Goal: Check status: Check status

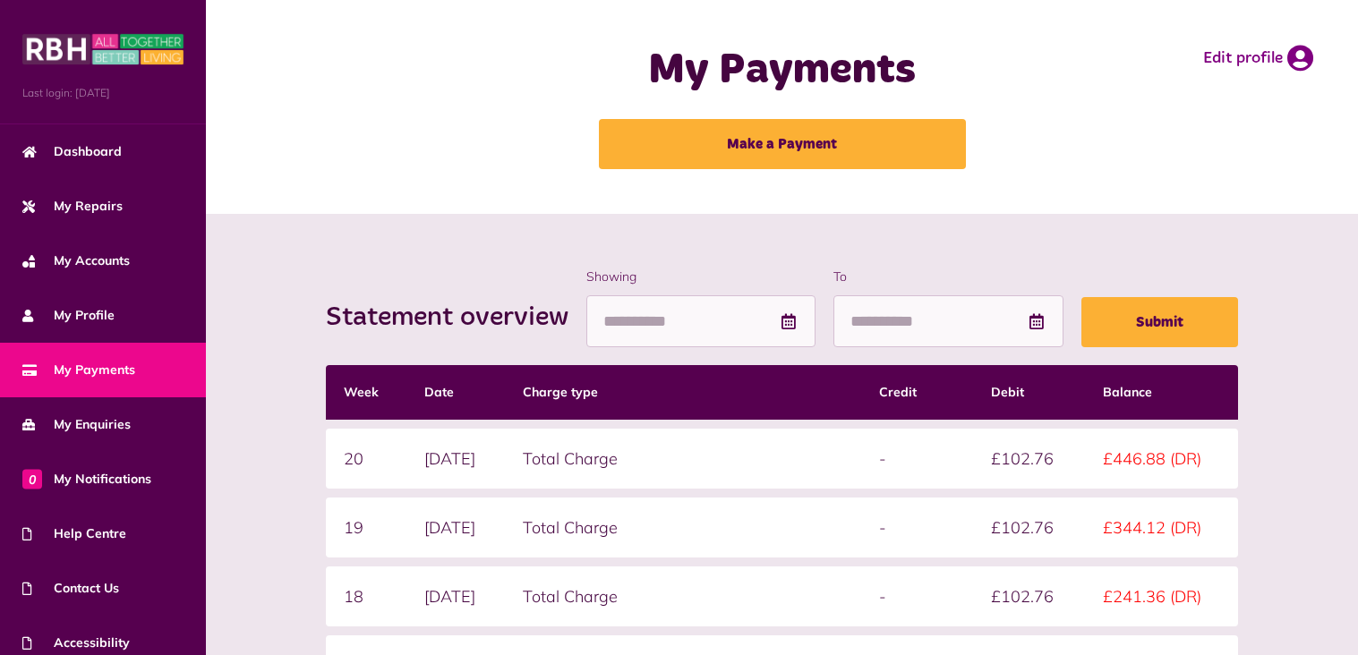
scroll to position [269, 0]
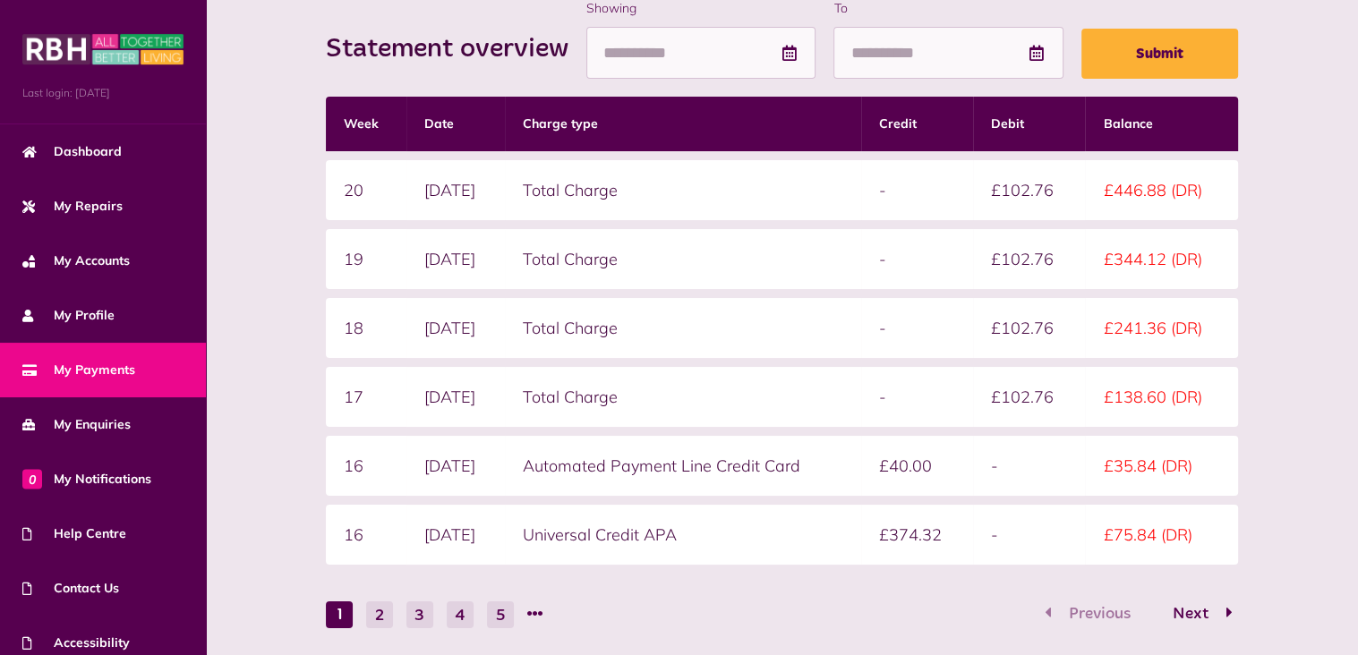
click at [1099, 608] on div "Previous Next" at bounding box center [1138, 615] width 199 height 28
click at [1077, 611] on div "Previous Next" at bounding box center [1138, 615] width 199 height 28
click at [383, 610] on button "2" at bounding box center [379, 615] width 27 height 27
click at [329, 605] on li "1" at bounding box center [339, 615] width 27 height 27
click at [385, 611] on button "2" at bounding box center [379, 615] width 27 height 27
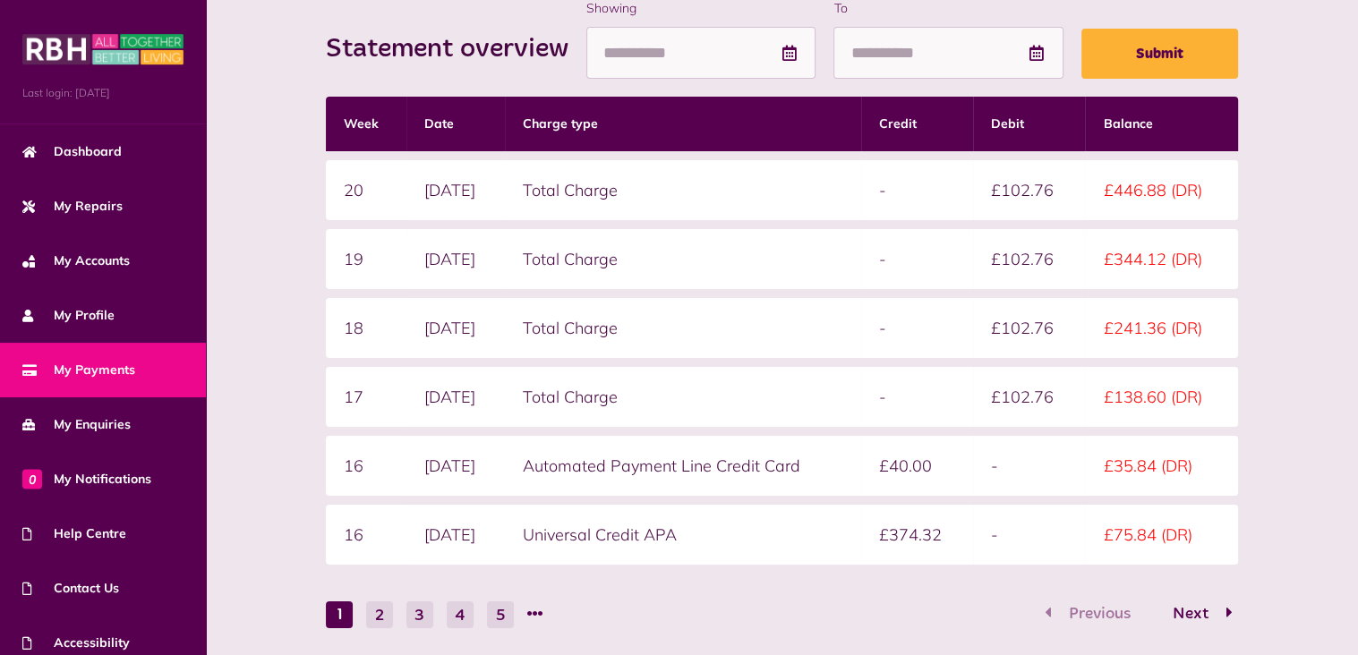
click at [335, 604] on li "1" at bounding box center [339, 615] width 27 height 27
click at [373, 614] on button "2" at bounding box center [379, 615] width 27 height 27
click at [333, 611] on li "1" at bounding box center [339, 615] width 27 height 27
click at [1183, 606] on span "Next" at bounding box center [1190, 614] width 63 height 16
click at [1073, 609] on div "Previous Next" at bounding box center [1138, 615] width 199 height 28
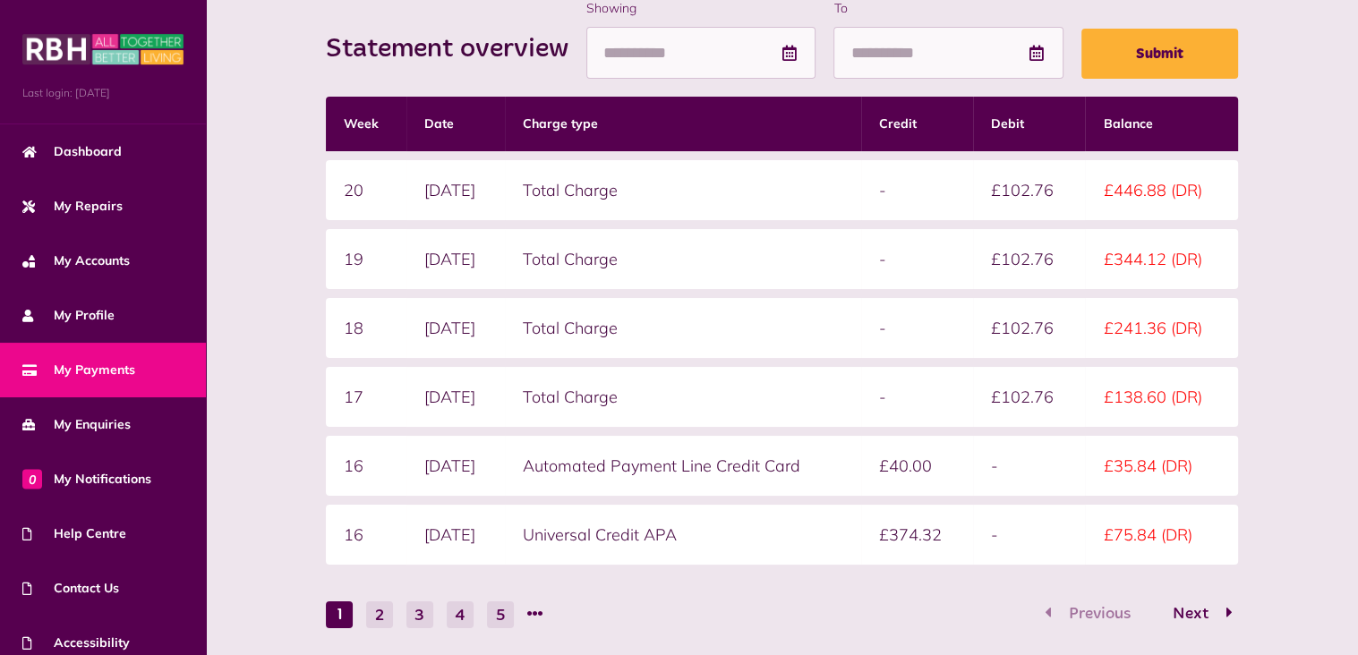
click at [1046, 615] on div "Previous Next" at bounding box center [1138, 615] width 199 height 28
